Goal: Task Accomplishment & Management: Manage account settings

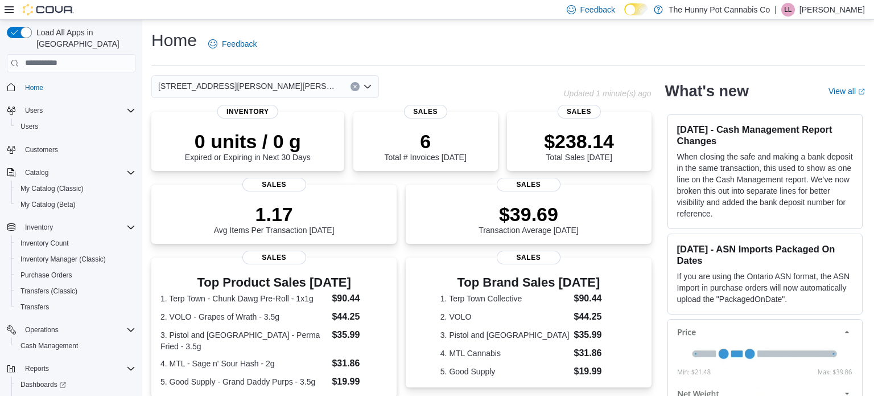
click at [810, 7] on div "| LL Laura Laskoski" at bounding box center [820, 10] width 90 height 14
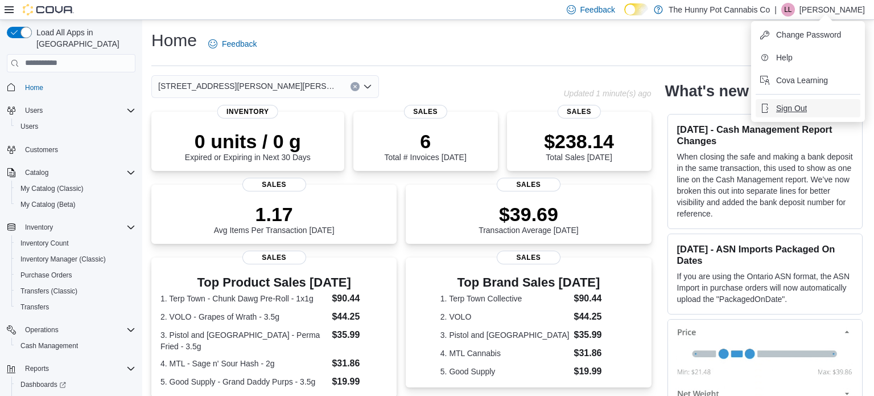
click at [780, 114] on button "Sign Out" at bounding box center [808, 108] width 105 height 18
